Goal: Task Accomplishment & Management: Use online tool/utility

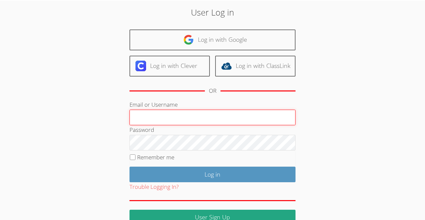
scroll to position [23, 0]
click at [133, 121] on input "Email or Username" at bounding box center [212, 118] width 166 height 16
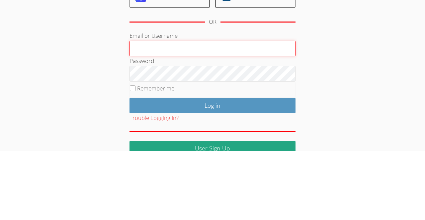
type input "nostubnnyl@gmail.com"
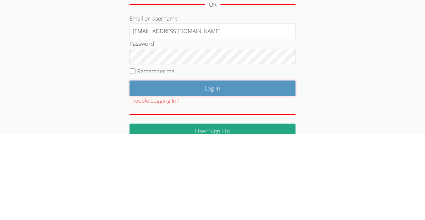
click at [207, 175] on input "Log in" at bounding box center [212, 175] width 166 height 16
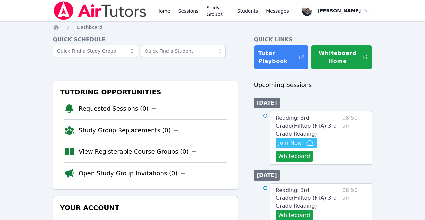
click at [217, 62] on div at bounding box center [145, 54] width 185 height 19
click at [292, 139] on span "Join Now" at bounding box center [290, 143] width 24 height 8
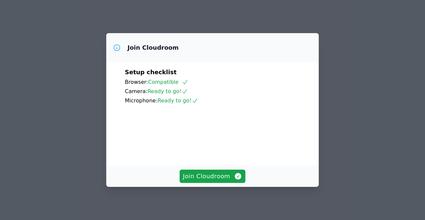
click at [207, 181] on span "Join Cloudroom" at bounding box center [212, 176] width 59 height 9
